Goal: Information Seeking & Learning: Learn about a topic

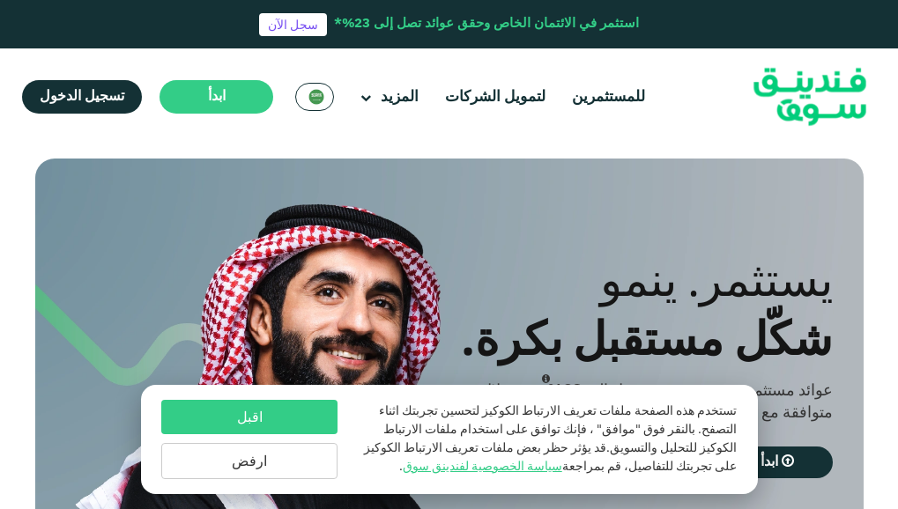
click at [317, 454] on button "ارفض" at bounding box center [249, 461] width 176 height 36
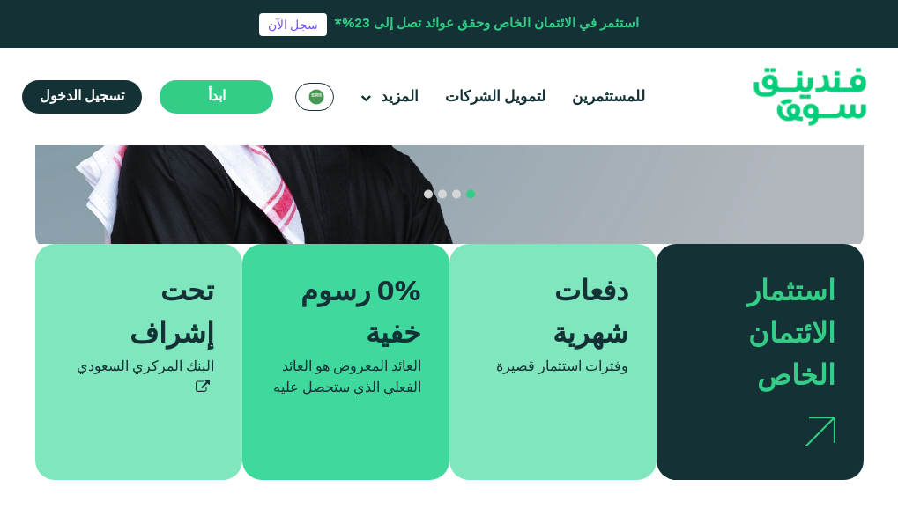
scroll to position [352, 0]
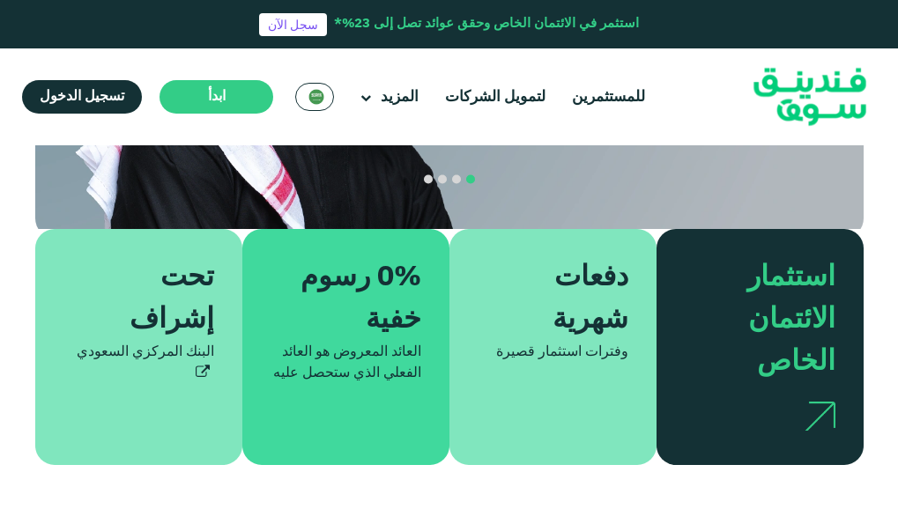
click at [196, 367] on icon at bounding box center [203, 374] width 14 height 14
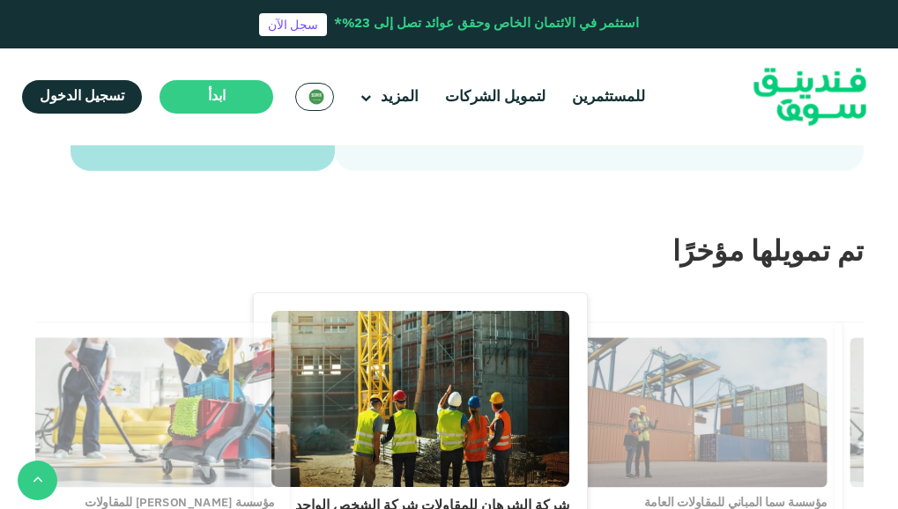
scroll to position [2181, 0]
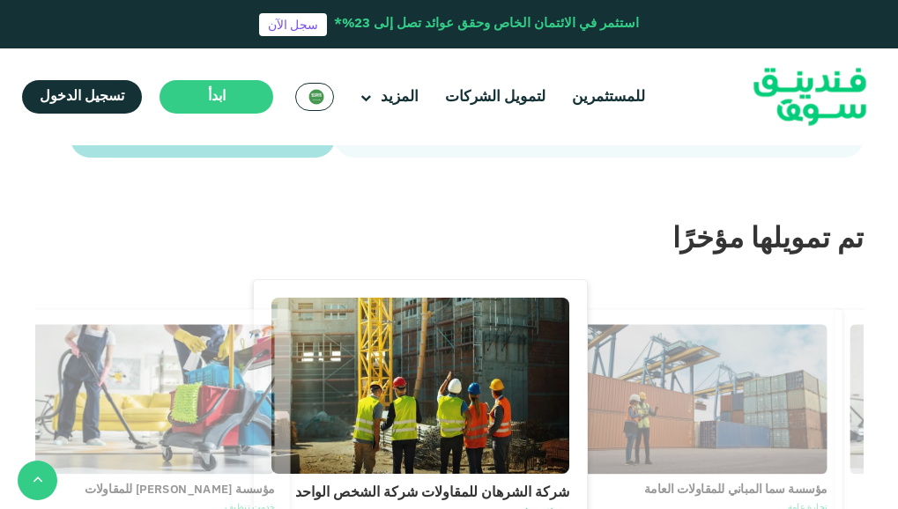
type tc-range-slider "1"
drag, startPoint x: 434, startPoint y: 323, endPoint x: 593, endPoint y: 331, distance: 158.8
type tc-range-slider "10000"
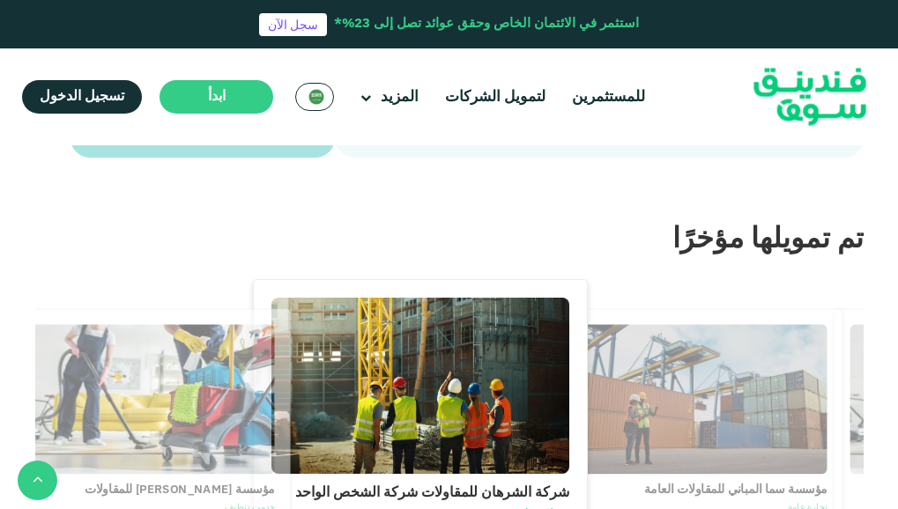
drag, startPoint x: 806, startPoint y: 332, endPoint x: 819, endPoint y: 335, distance: 13.5
type tc-range-slider "10000"
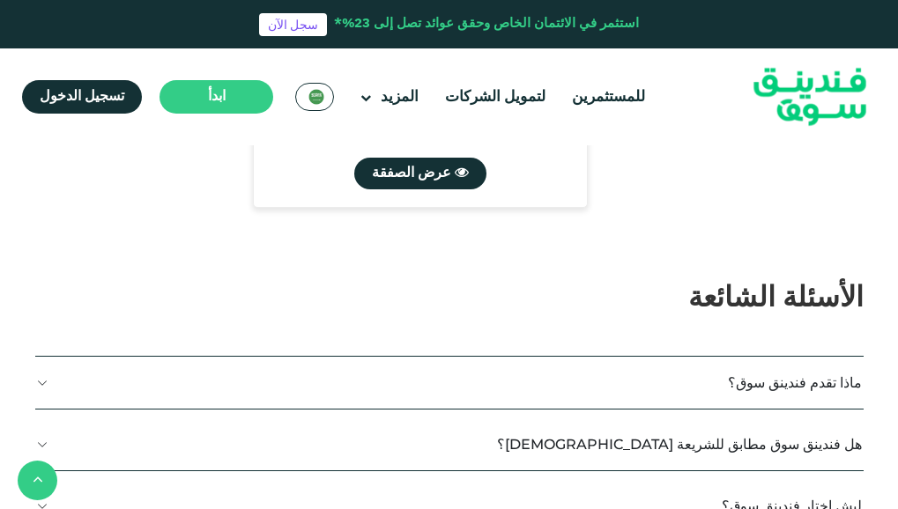
scroll to position [2681, 0]
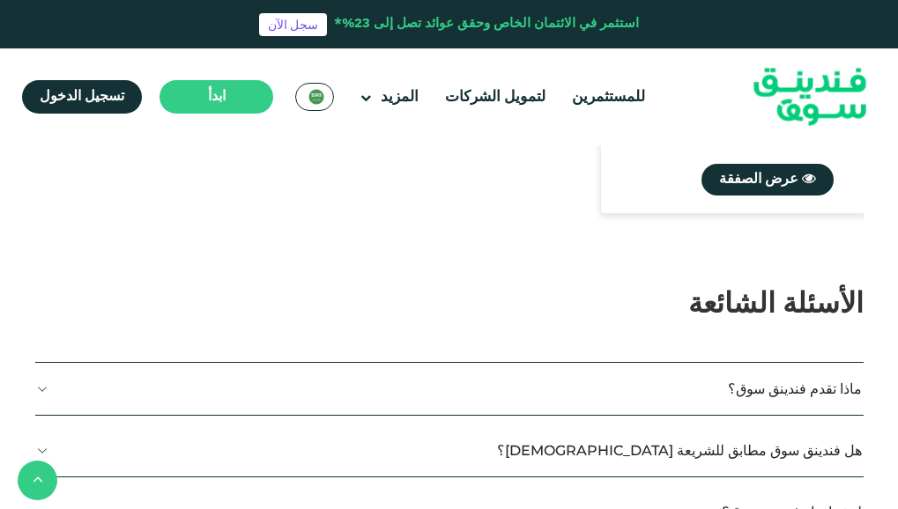
drag, startPoint x: 797, startPoint y: 269, endPoint x: 316, endPoint y: 308, distance: 482.7
click at [316, 223] on div "شركة الشرهان للمقاولات شركة الشخص الواحد مقولات عامة [DEMOGRAPHIC_DATA] 13% الع…" at bounding box center [520, 1] width 2484 height 443
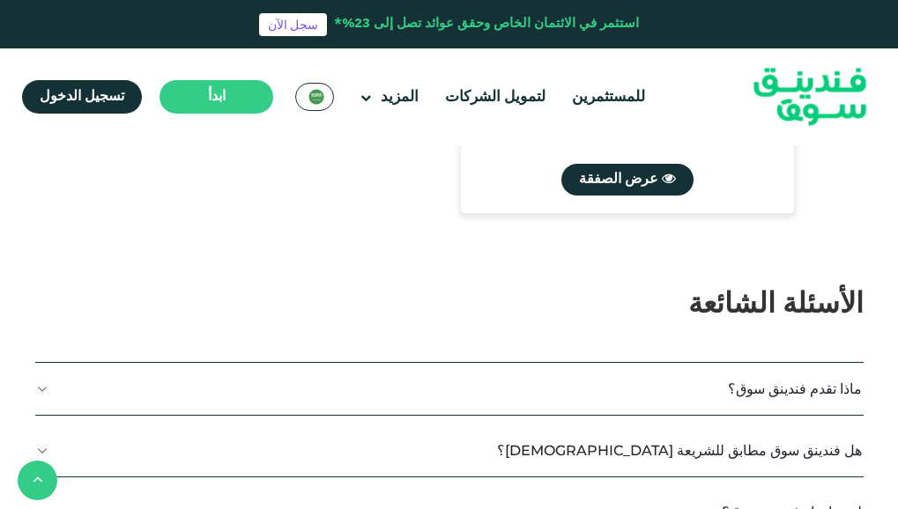
drag, startPoint x: 673, startPoint y: 307, endPoint x: 52, endPoint y: 308, distance: 621.1
click at [52, 223] on div "شركة الشرهان للمقاولات شركة الشخص الواحد مقولات عامة [DEMOGRAPHIC_DATA] 13% الع…" at bounding box center [656, 1] width 2484 height 443
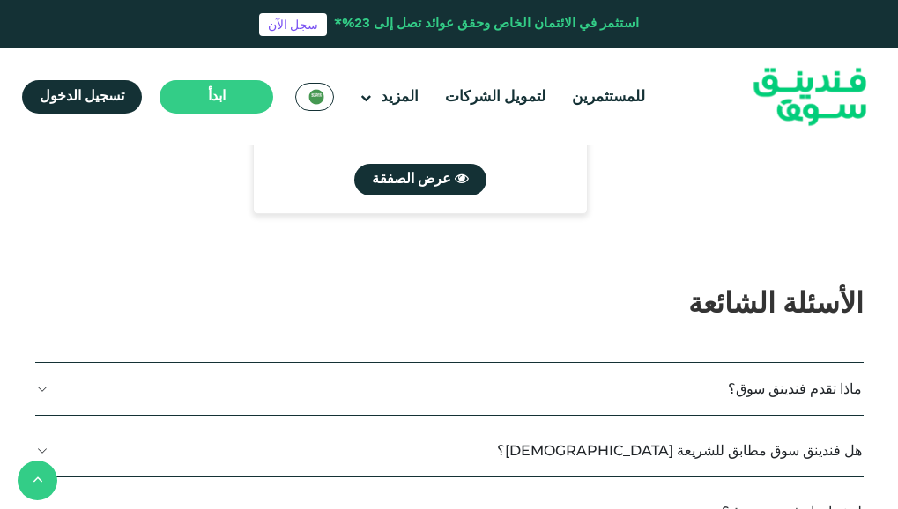
drag, startPoint x: 569, startPoint y: 292, endPoint x: 257, endPoint y: 279, distance: 312.2
click at [257, 223] on div "شركة الشرهان للمقاولات شركة الشخص الواحد مقولات عامة [DEMOGRAPHIC_DATA] 13% الع…" at bounding box center [449, 1] width 2484 height 443
drag, startPoint x: 682, startPoint y: 294, endPoint x: 361, endPoint y: 312, distance: 321.2
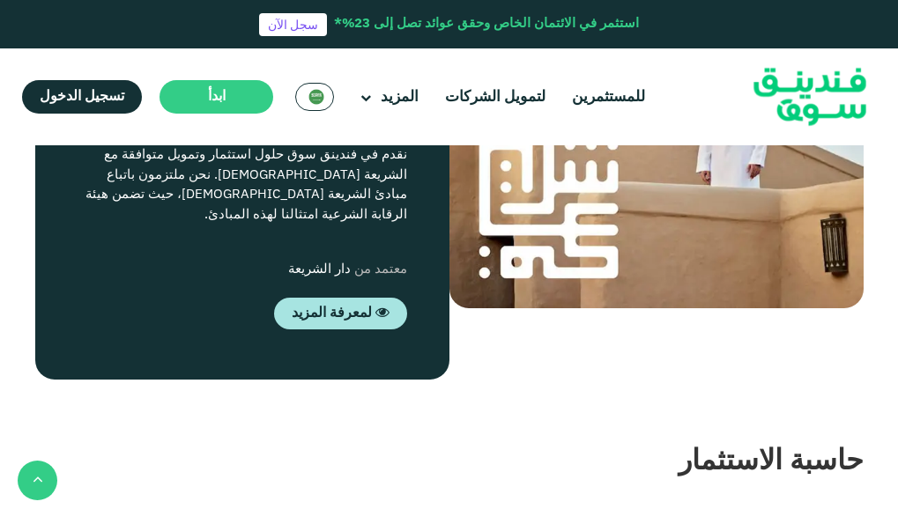
scroll to position [1719, 0]
